Goal: Contribute content: Add original content to the website for others to see

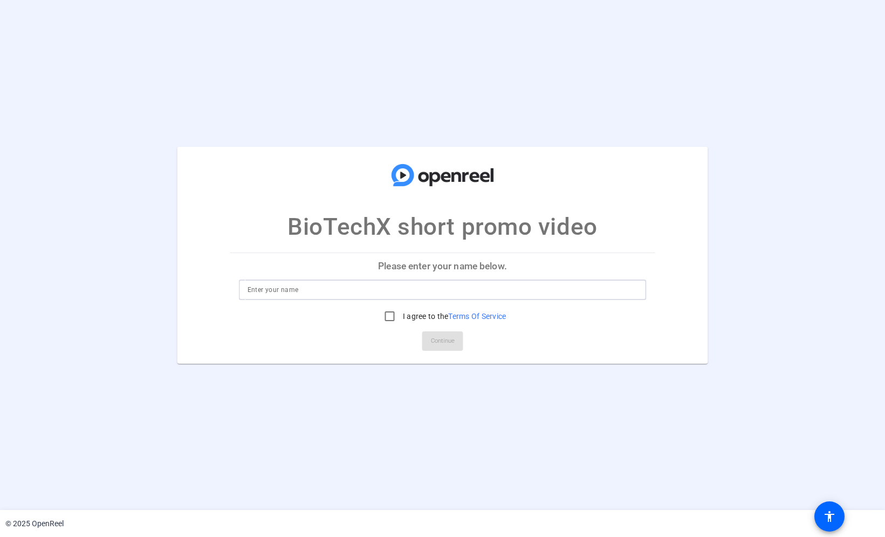
click at [585, 286] on input at bounding box center [443, 289] width 391 height 13
type input "Waly"
click at [388, 312] on input "I agree to the Terms Of Service" at bounding box center [390, 316] width 22 height 22
checkbox input "true"
click at [434, 337] on span "Continue" at bounding box center [443, 341] width 24 height 16
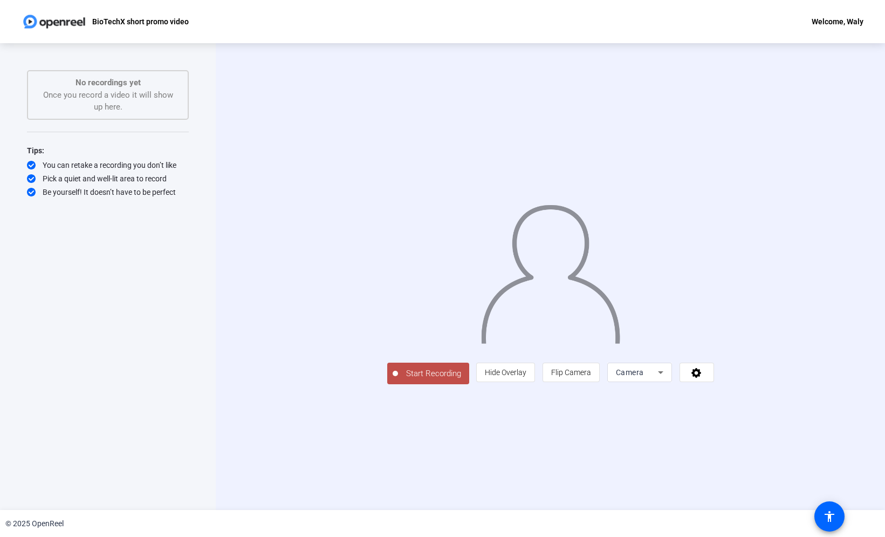
click at [658, 379] on div "Camera" at bounding box center [637, 372] width 42 height 13
click at [760, 460] on mat-option "Camera" at bounding box center [760, 462] width 65 height 22
drag, startPoint x: 149, startPoint y: 22, endPoint x: 89, endPoint y: 21, distance: 59.9
click at [148, 22] on p "BioTechX short promo video" at bounding box center [140, 21] width 97 height 13
click at [69, 24] on img at bounding box center [54, 22] width 65 height 22
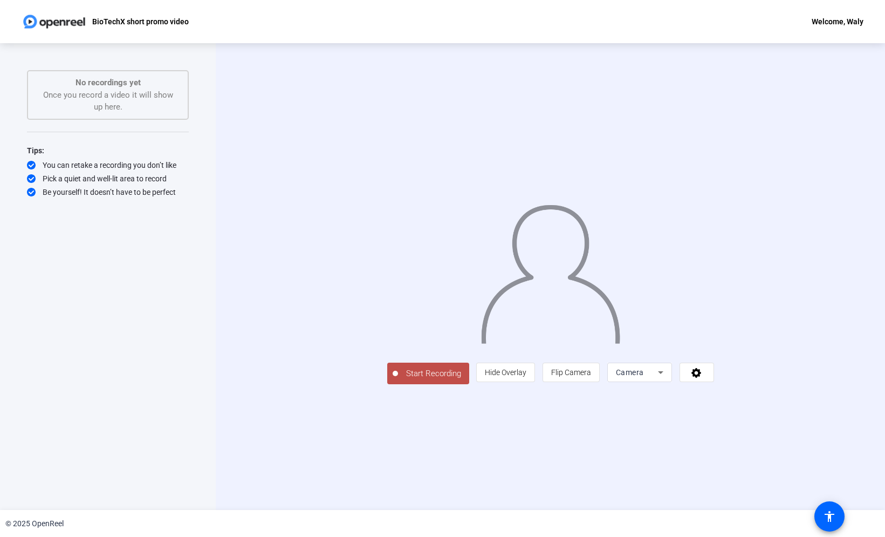
click at [850, 22] on div "Welcome, Waly" at bounding box center [838, 21] width 52 height 13
click at [832, 34] on span "Logout" at bounding box center [842, 37] width 43 height 13
